Goal: Information Seeking & Learning: Stay updated

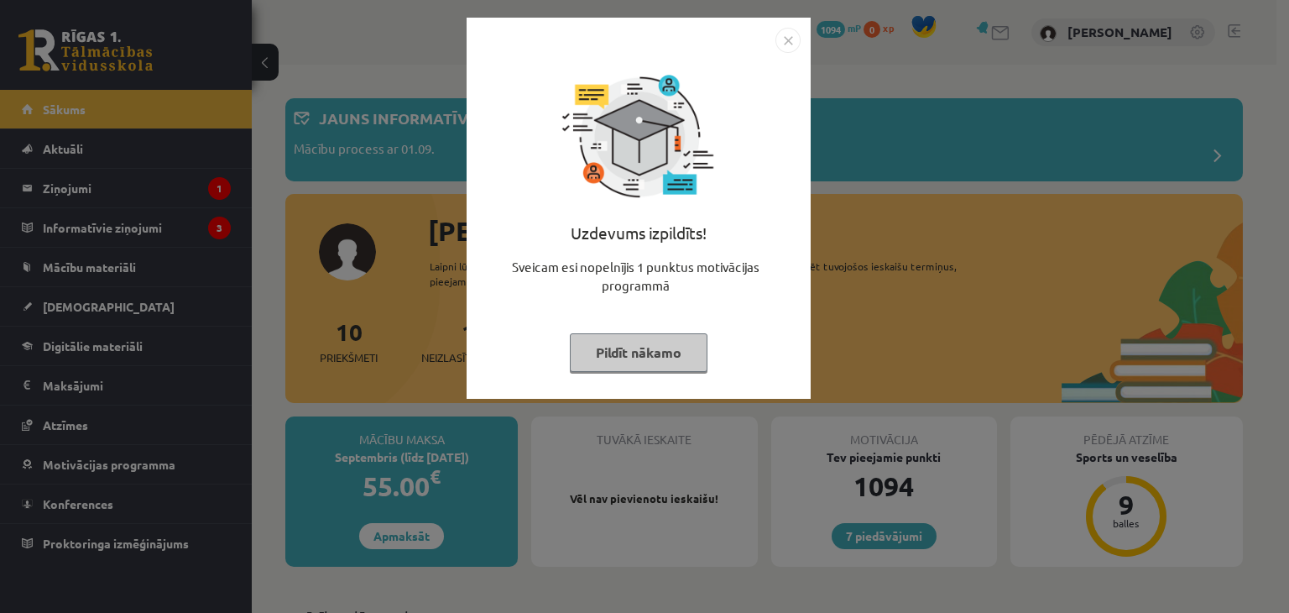
click at [648, 358] on button "Pildīt nākamo" at bounding box center [639, 352] width 138 height 39
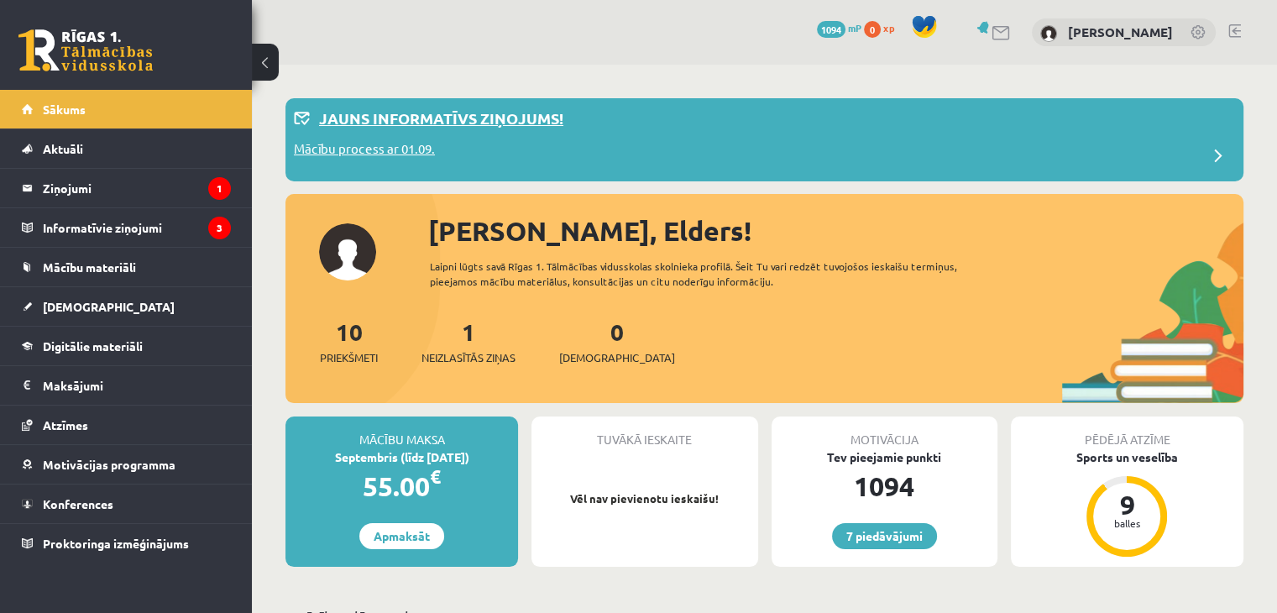
click at [531, 118] on p "Jauns informatīvs ziņojums!" at bounding box center [441, 118] width 244 height 23
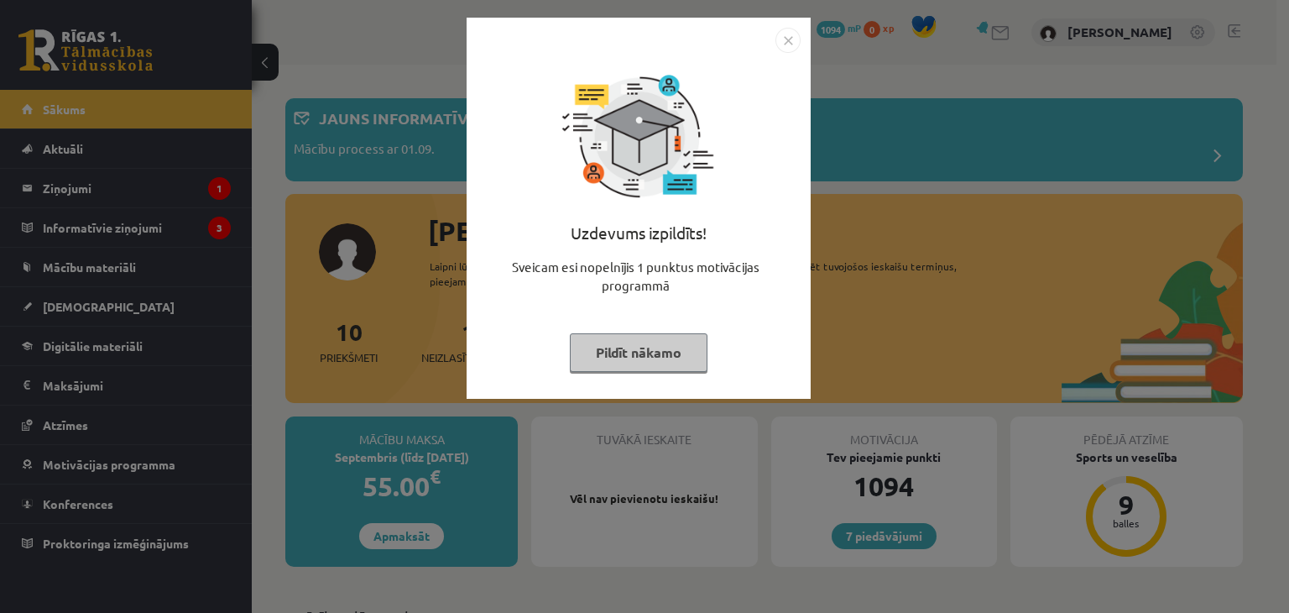
click at [781, 40] on img "Close" at bounding box center [788, 40] width 25 height 25
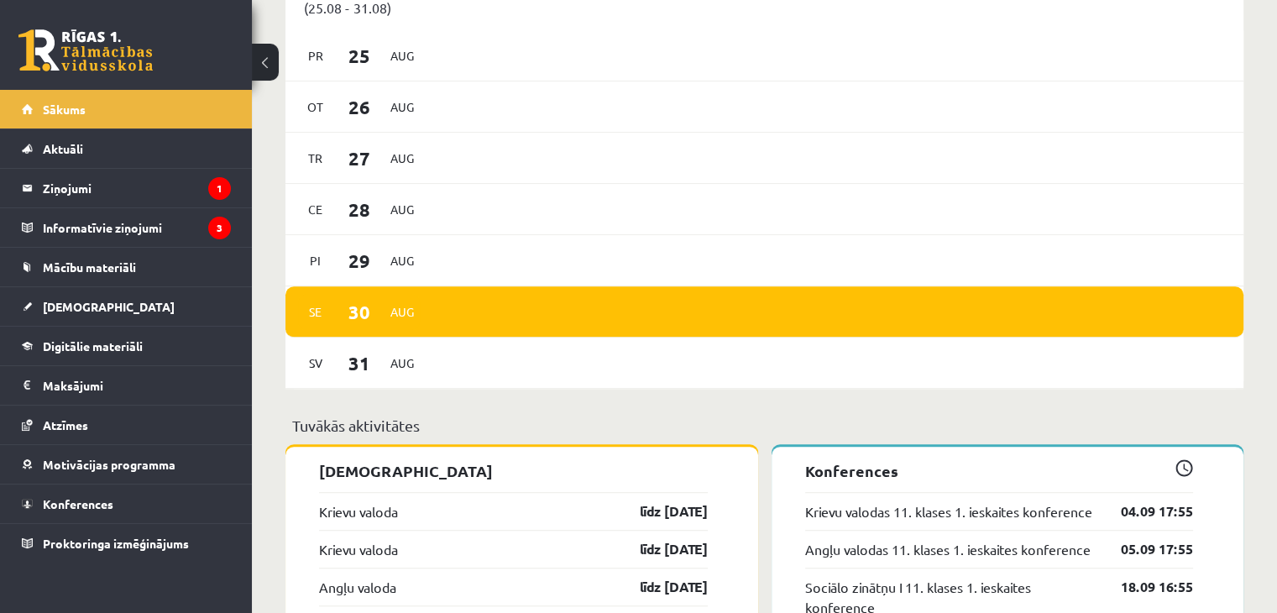
scroll to position [1259, 0]
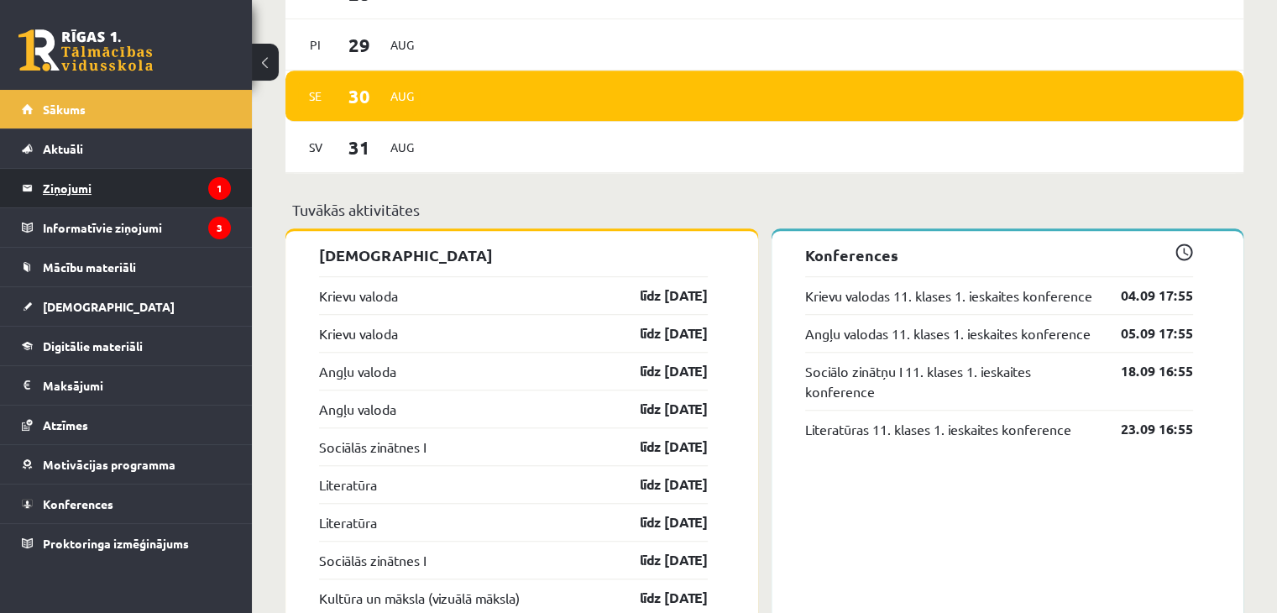
click at [101, 189] on legend "Ziņojumi 1" at bounding box center [137, 188] width 188 height 39
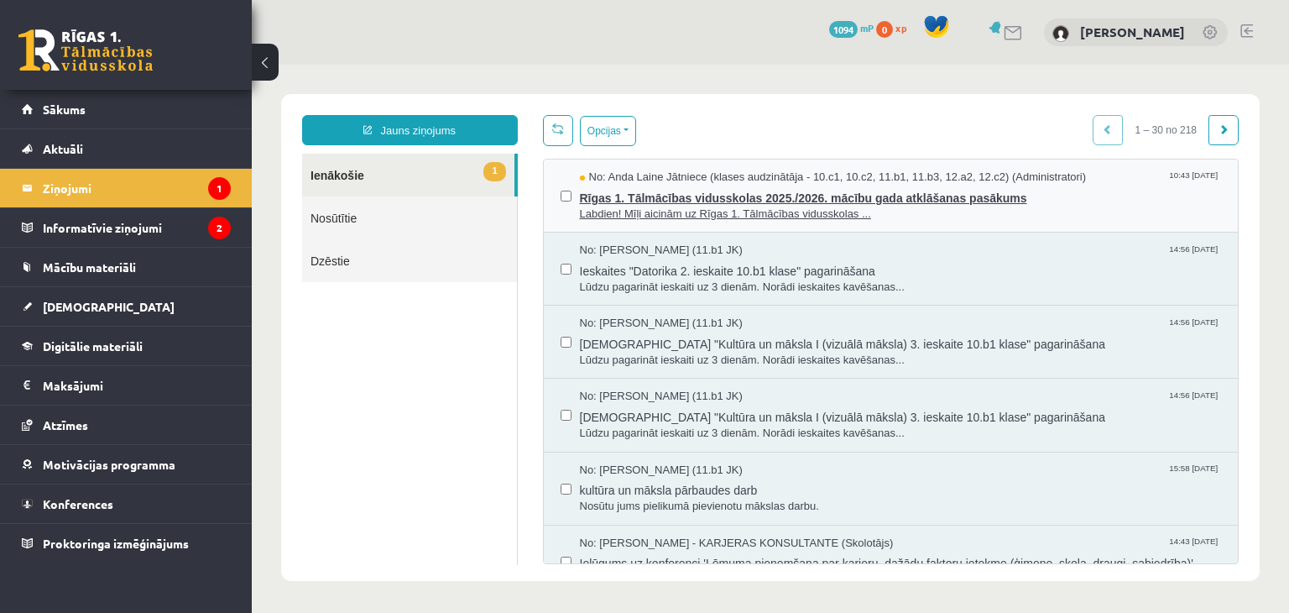
click at [675, 191] on span "Rīgas 1. Tālmācības vidusskolas 2025./2026. mācību gada atklāšanas pasākums" at bounding box center [901, 195] width 642 height 21
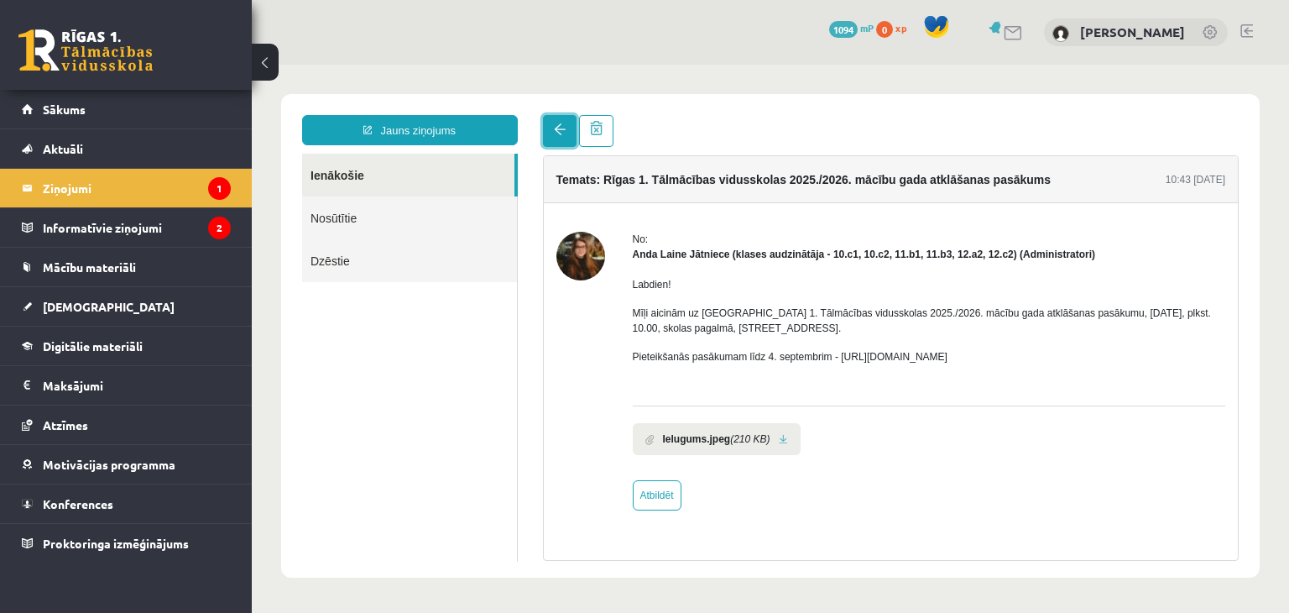
click at [551, 134] on link at bounding box center [560, 131] width 34 height 32
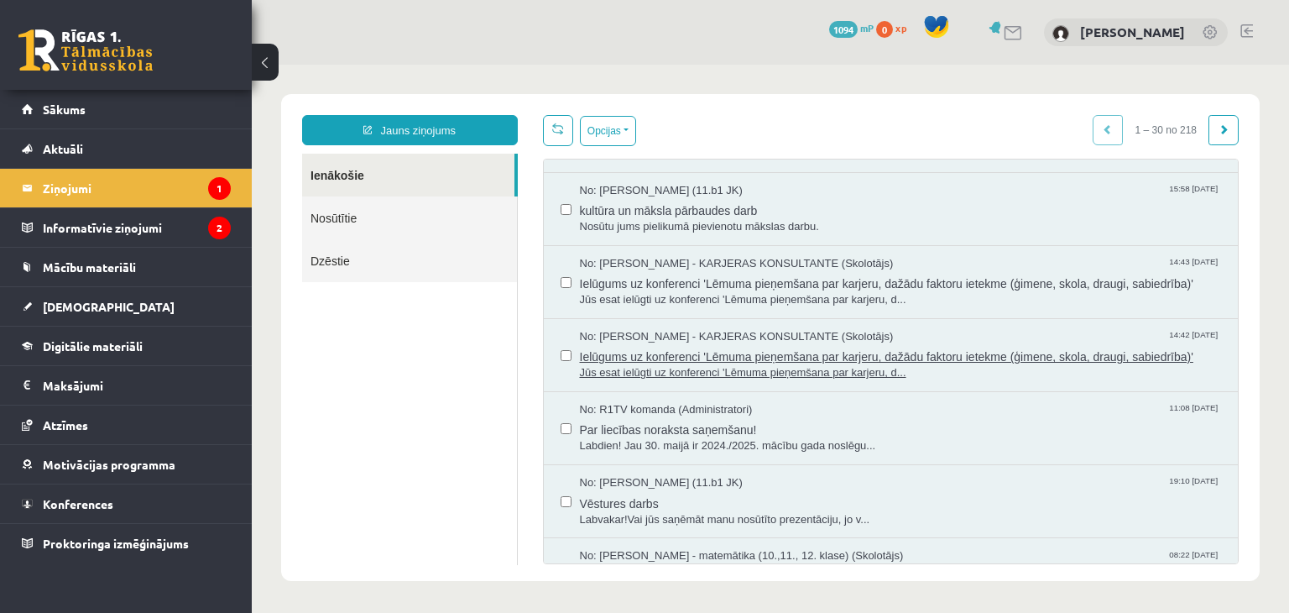
scroll to position [336, 0]
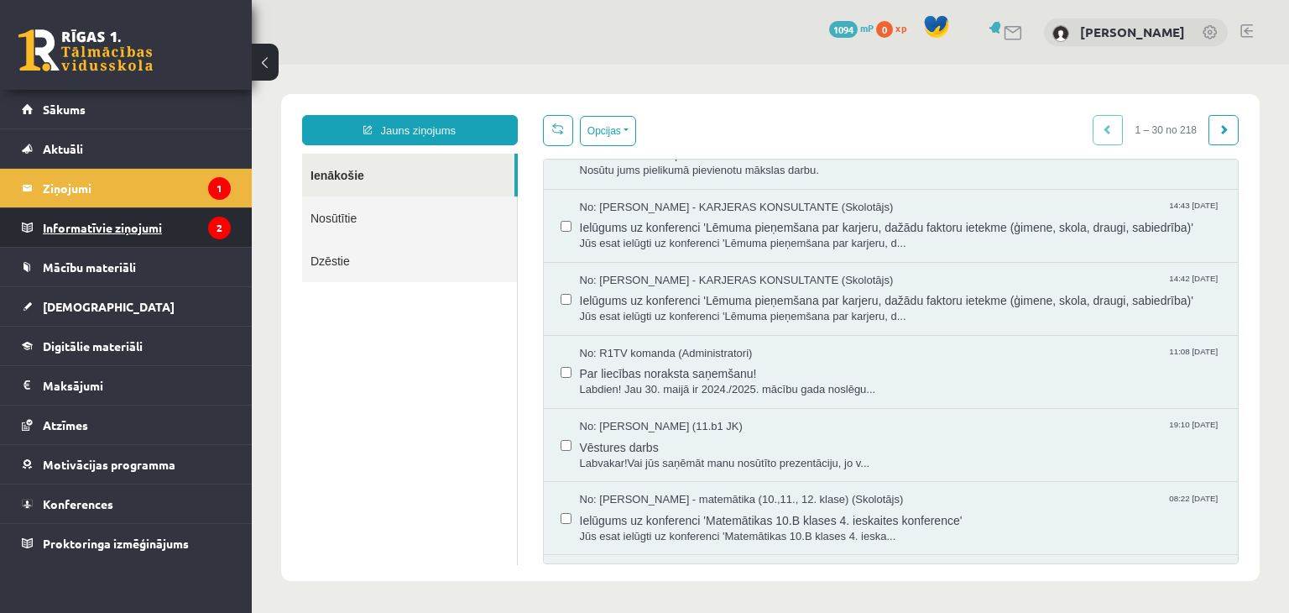
click at [151, 212] on legend "Informatīvie ziņojumi 2" at bounding box center [137, 227] width 188 height 39
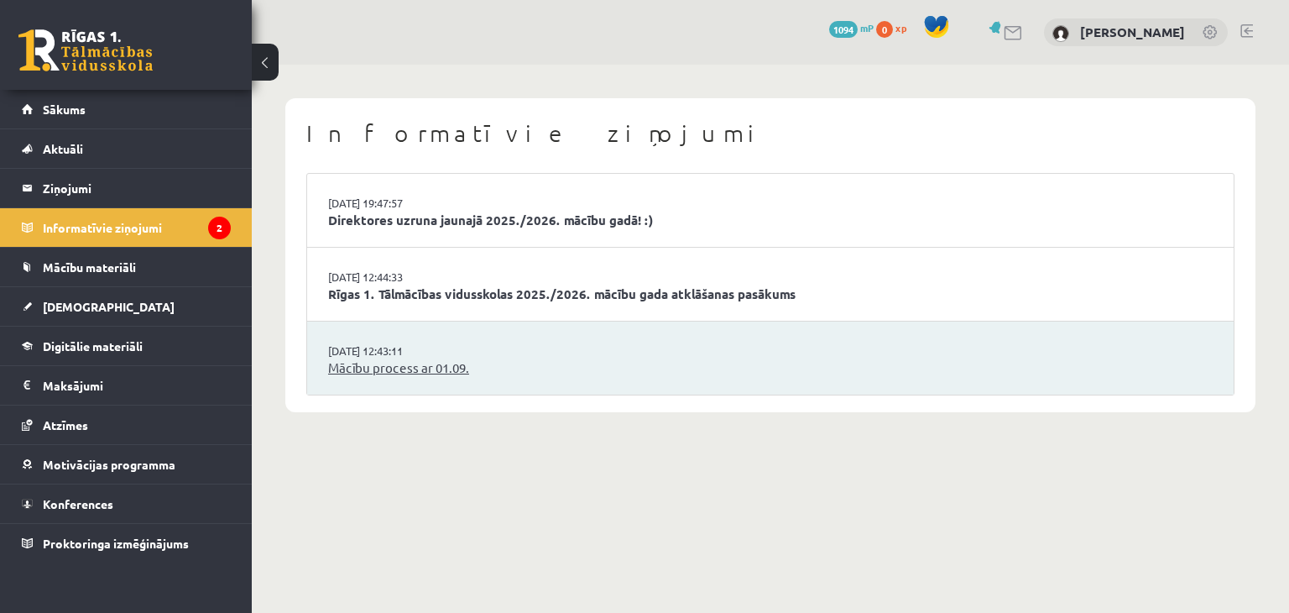
click at [499, 363] on link "Mācību process ar 01.09." at bounding box center [770, 367] width 885 height 19
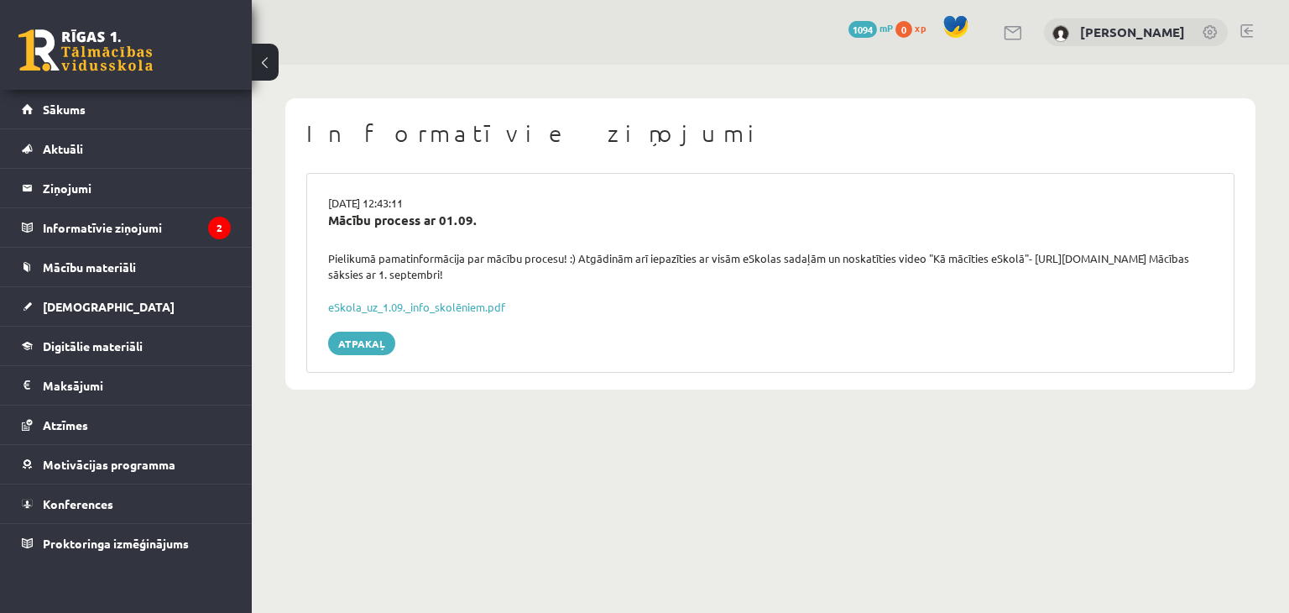
click at [439, 314] on div "eSkola_uz_1.09._info_skolēniem.pdf" at bounding box center [770, 307] width 885 height 17
click at [482, 313] on div "eSkola_uz_1.09._info_skolēniem.pdf" at bounding box center [770, 307] width 885 height 17
click at [470, 299] on div "eSkola_uz_1.09._info_skolēniem.pdf" at bounding box center [770, 307] width 885 height 17
click at [479, 310] on link "eSkola_uz_1.09._info_skolēniem.pdf" at bounding box center [416, 307] width 177 height 14
click at [148, 217] on legend "Informatīvie ziņojumi 2" at bounding box center [137, 227] width 188 height 39
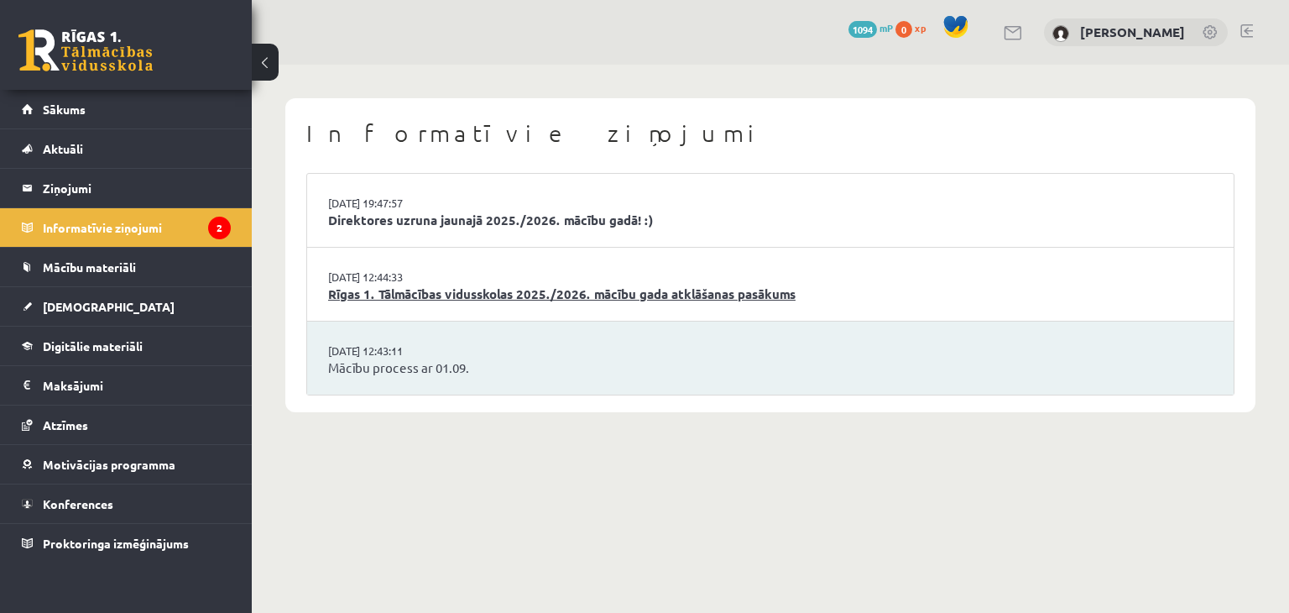
click at [483, 290] on link "Rīgas 1. Tālmācības vidusskolas 2025./2026. mācību gada atklāšanas pasākums" at bounding box center [770, 294] width 885 height 19
click at [426, 213] on link "Direktores uzruna jaunajā 2025./2026. mācību gadā! :)" at bounding box center [770, 220] width 885 height 19
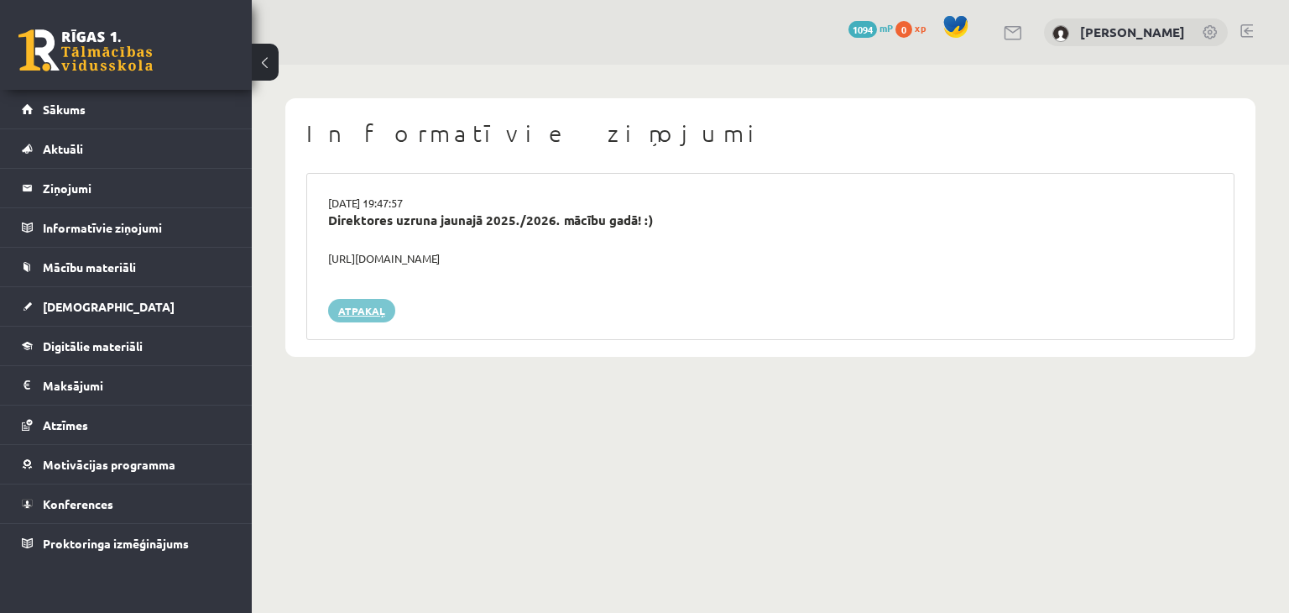
click at [363, 310] on link "Atpakaļ" at bounding box center [361, 311] width 67 height 24
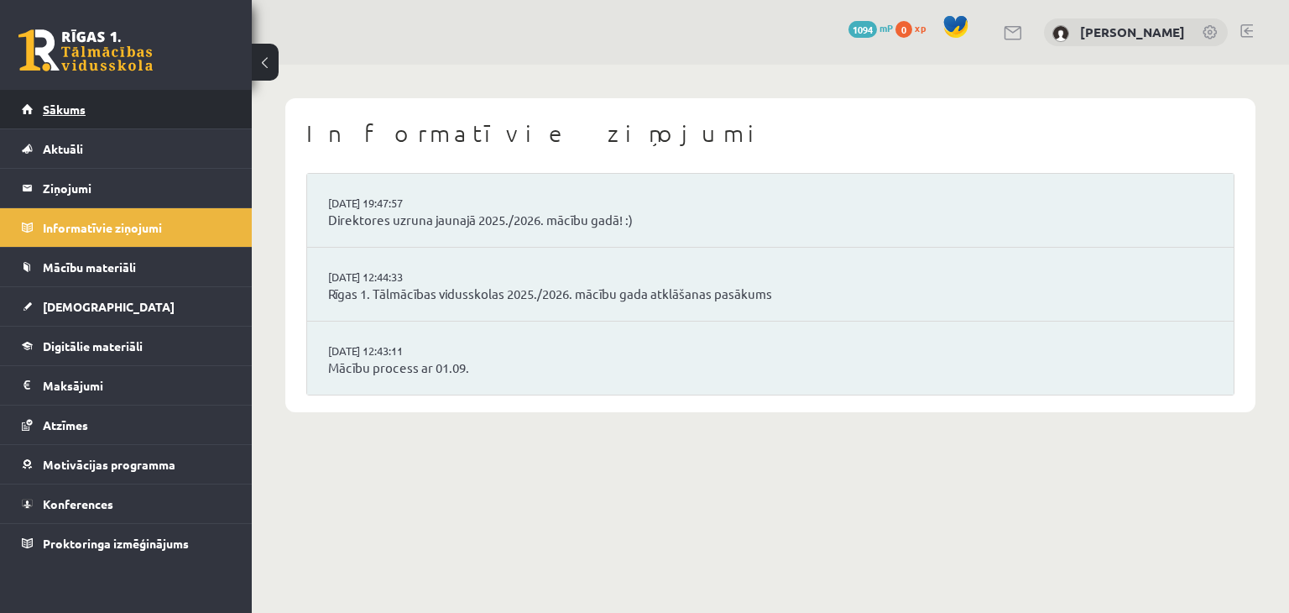
click at [71, 84] on div "0 Dāvanas 1094 mP 0 xp" at bounding box center [126, 45] width 252 height 90
click at [53, 112] on span "Sākums" at bounding box center [64, 109] width 43 height 15
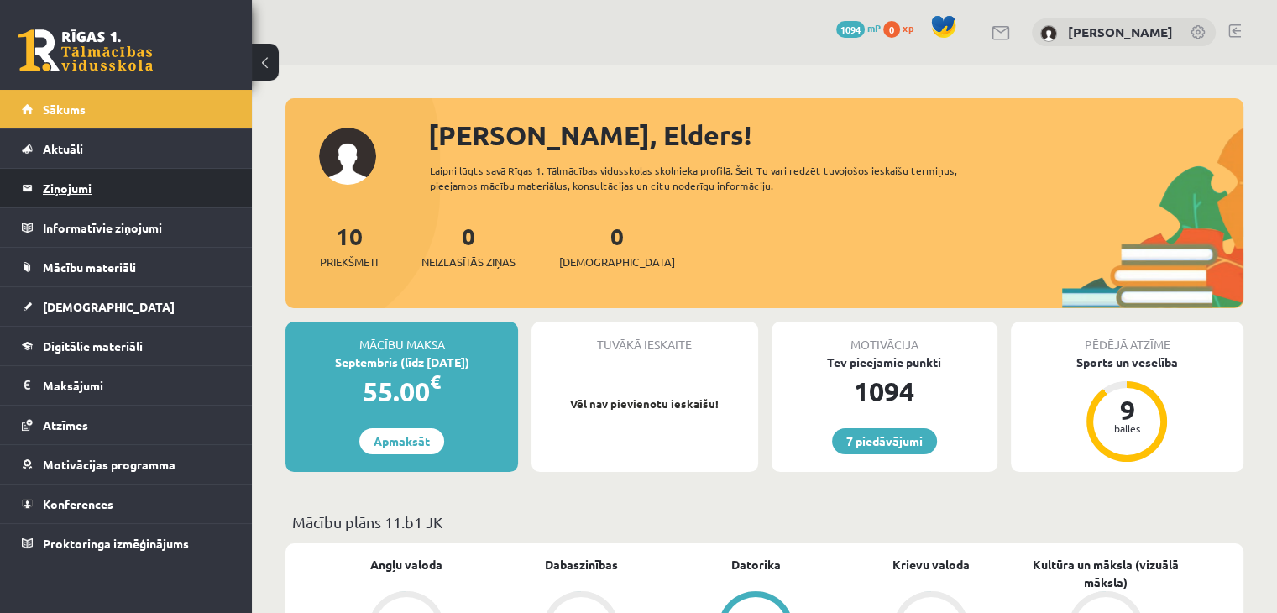
click at [104, 192] on legend "Ziņojumi 0" at bounding box center [137, 188] width 188 height 39
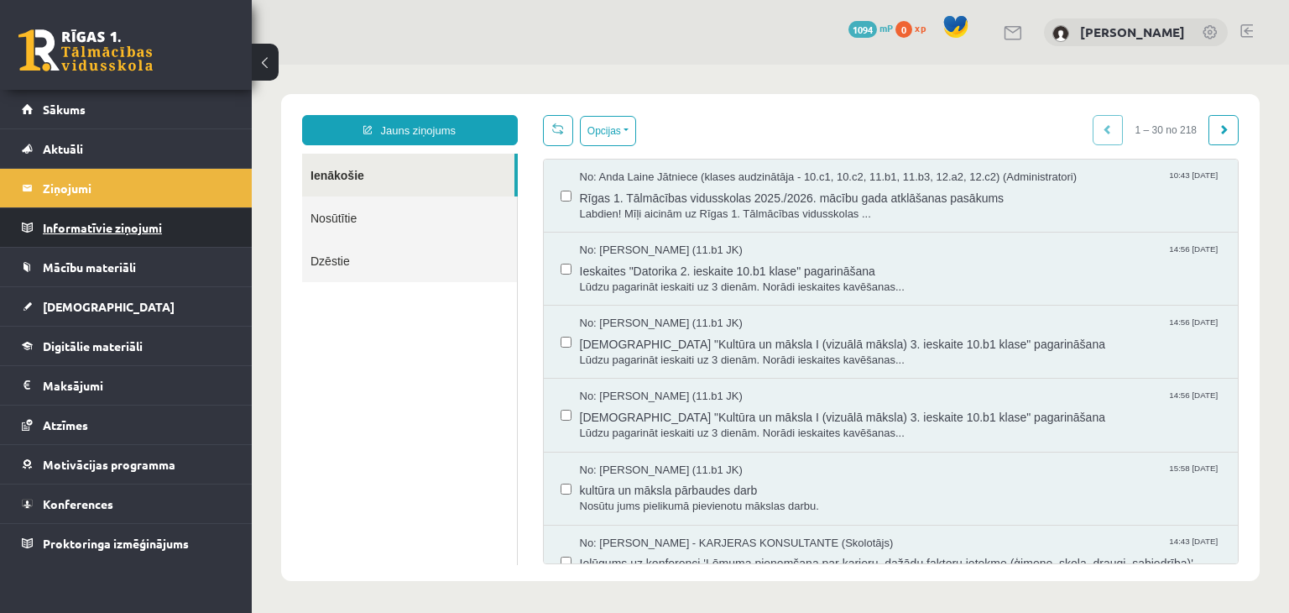
click at [168, 228] on legend "Informatīvie ziņojumi 0" at bounding box center [137, 227] width 188 height 39
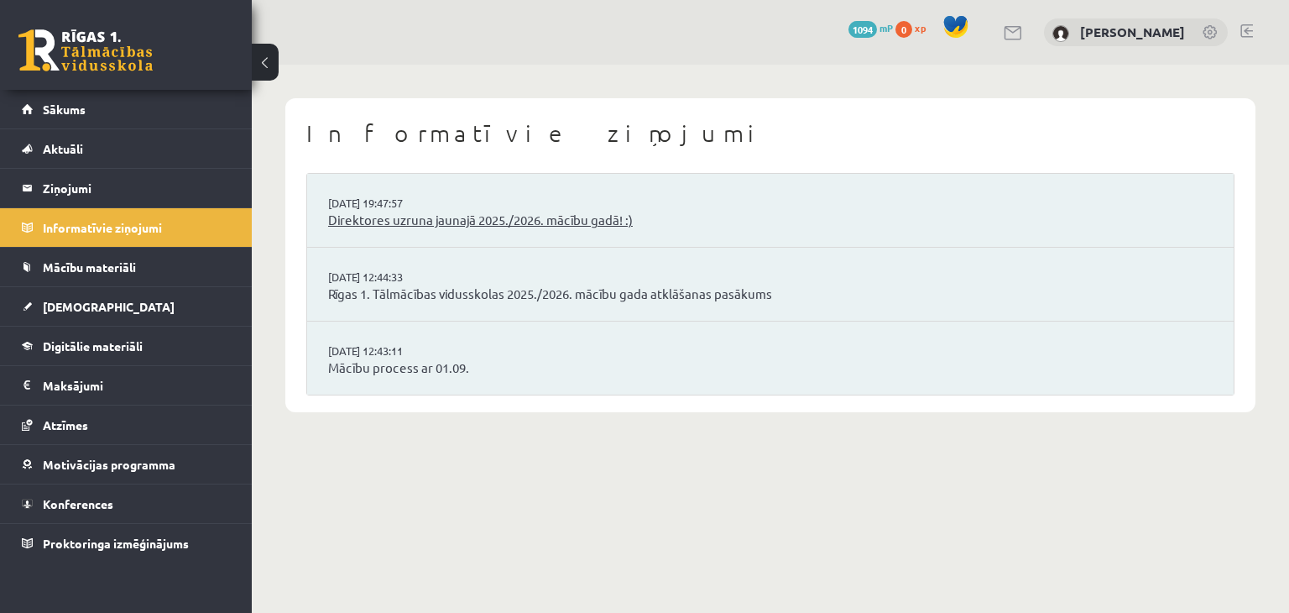
click at [485, 216] on link "Direktores uzruna jaunajā 2025./2026. mācību gadā! :)" at bounding box center [770, 220] width 885 height 19
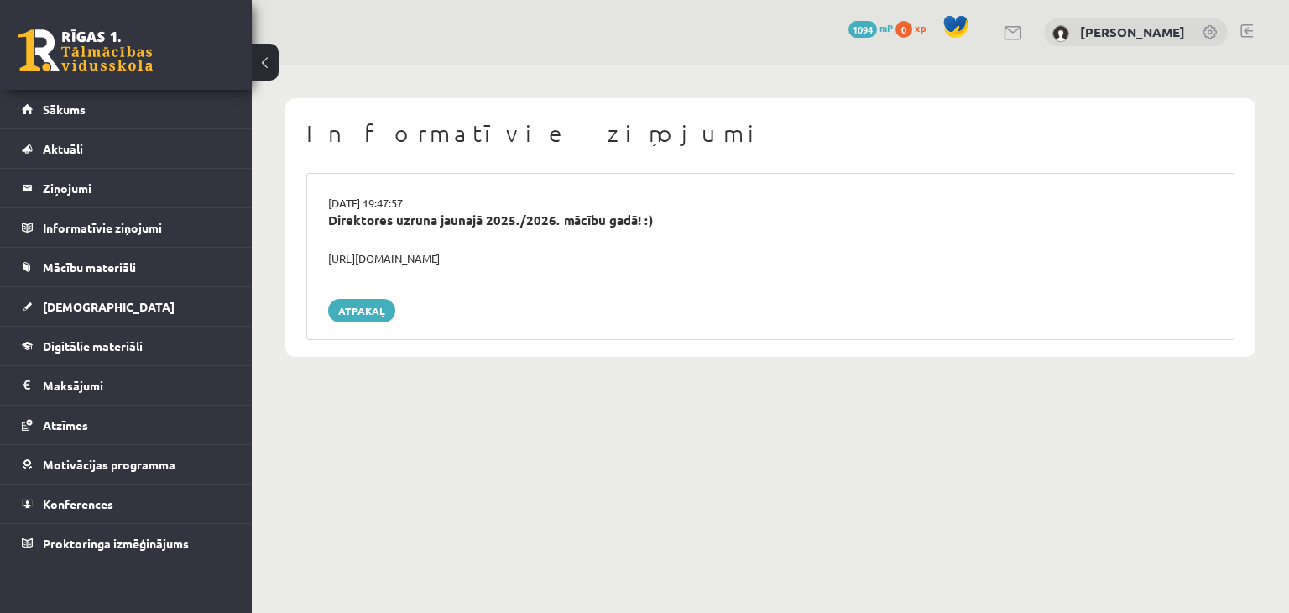
drag, startPoint x: 400, startPoint y: 266, endPoint x: 415, endPoint y: 257, distance: 18.4
click at [402, 265] on div "[DATE] 19:47:57 Direktores uzruna jaunajā 2025./2026. mācību gadā! :) [URL][DOM…" at bounding box center [770, 256] width 928 height 167
drag, startPoint x: 415, startPoint y: 257, endPoint x: 471, endPoint y: 261, distance: 55.6
click at [418, 257] on div "[URL][DOMAIN_NAME]" at bounding box center [771, 258] width 910 height 17
drag, startPoint x: 548, startPoint y: 259, endPoint x: 329, endPoint y: 256, distance: 219.1
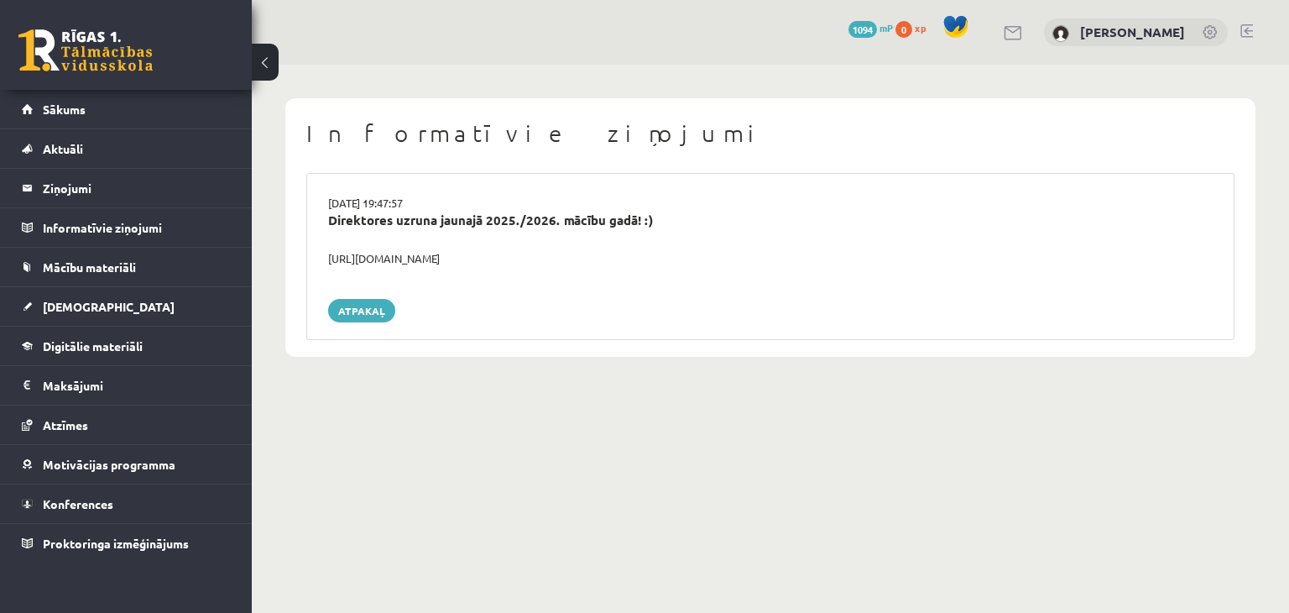
click at [329, 256] on div "[URL][DOMAIN_NAME]" at bounding box center [771, 258] width 910 height 17
copy div "[URL][DOMAIN_NAME]"
click at [59, 115] on span "Sākums" at bounding box center [64, 109] width 43 height 15
